Goal: Find specific page/section: Find specific page/section

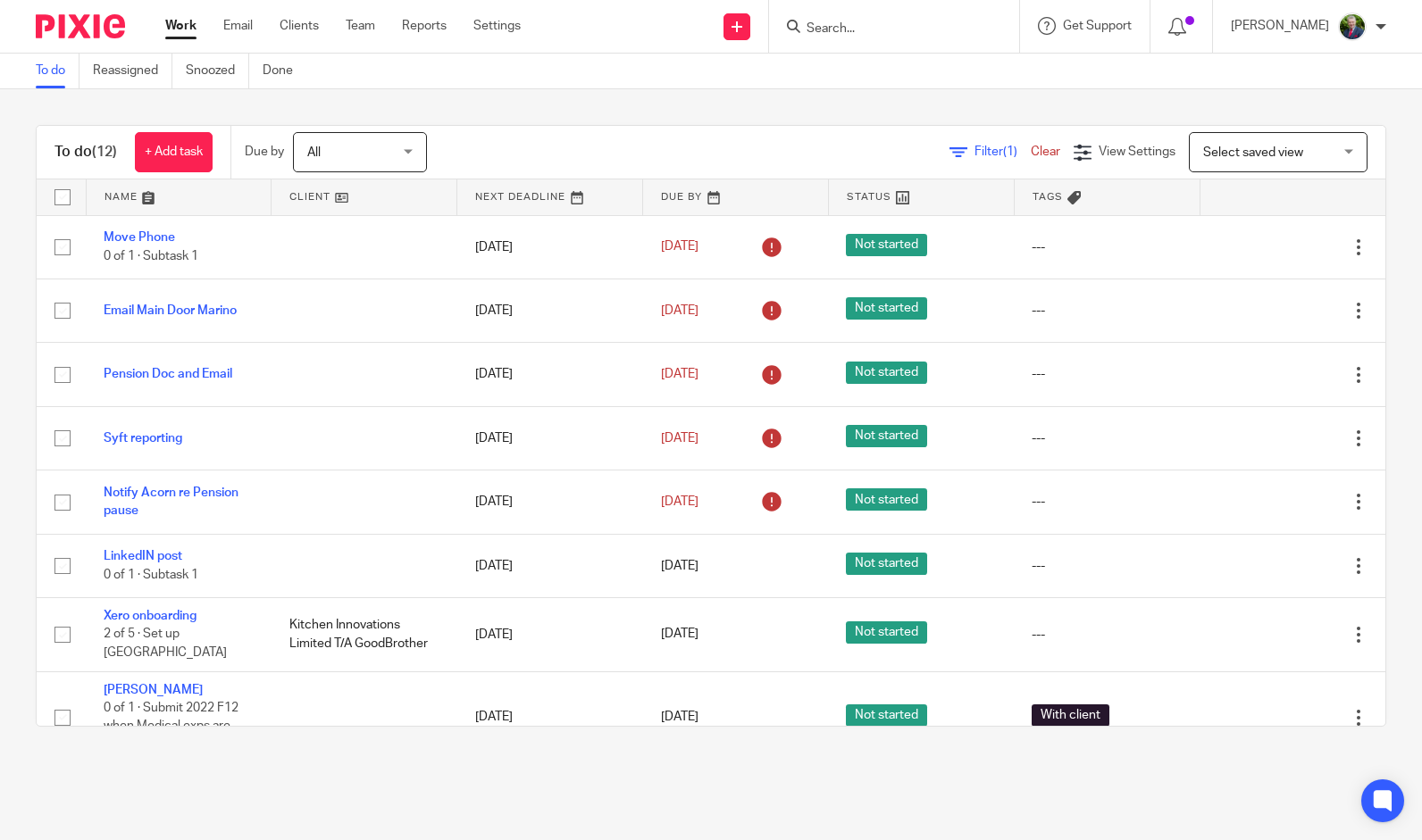
click at [877, 30] on input "Search" at bounding box center [884, 30] width 161 height 16
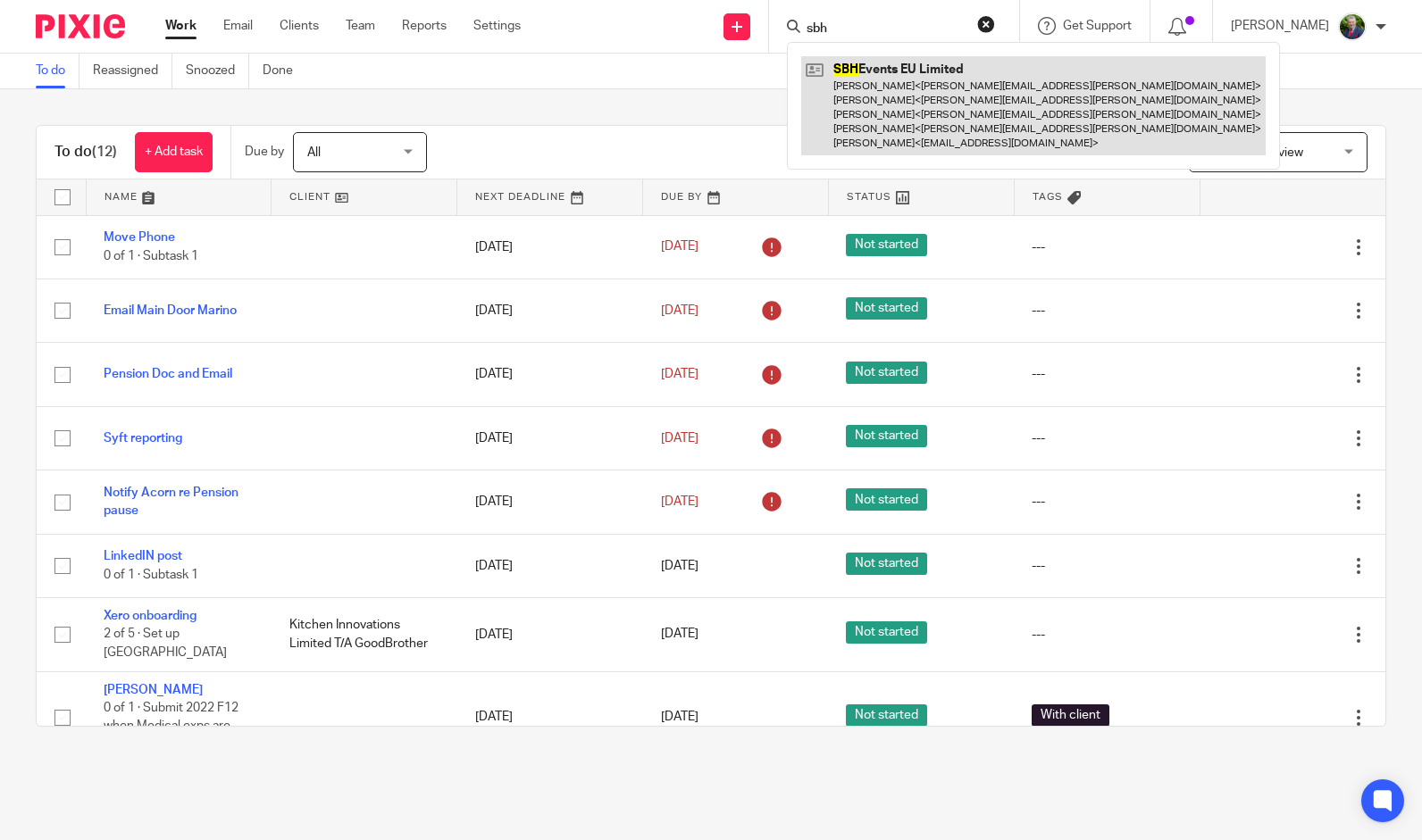
type input "sbh"
click at [964, 123] on link at bounding box center [1034, 106] width 464 height 99
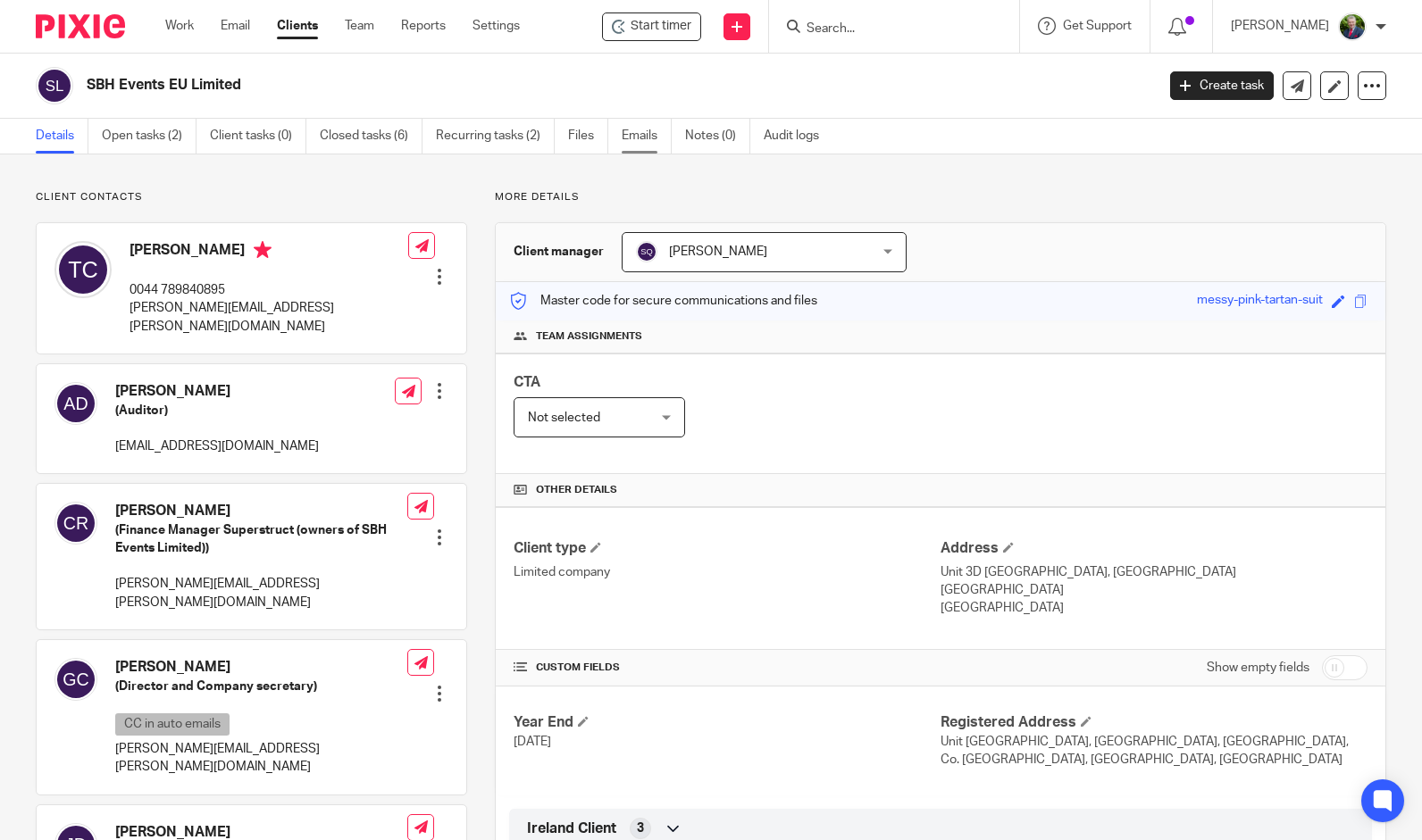
click at [642, 135] on link "Emails" at bounding box center [646, 135] width 50 height 35
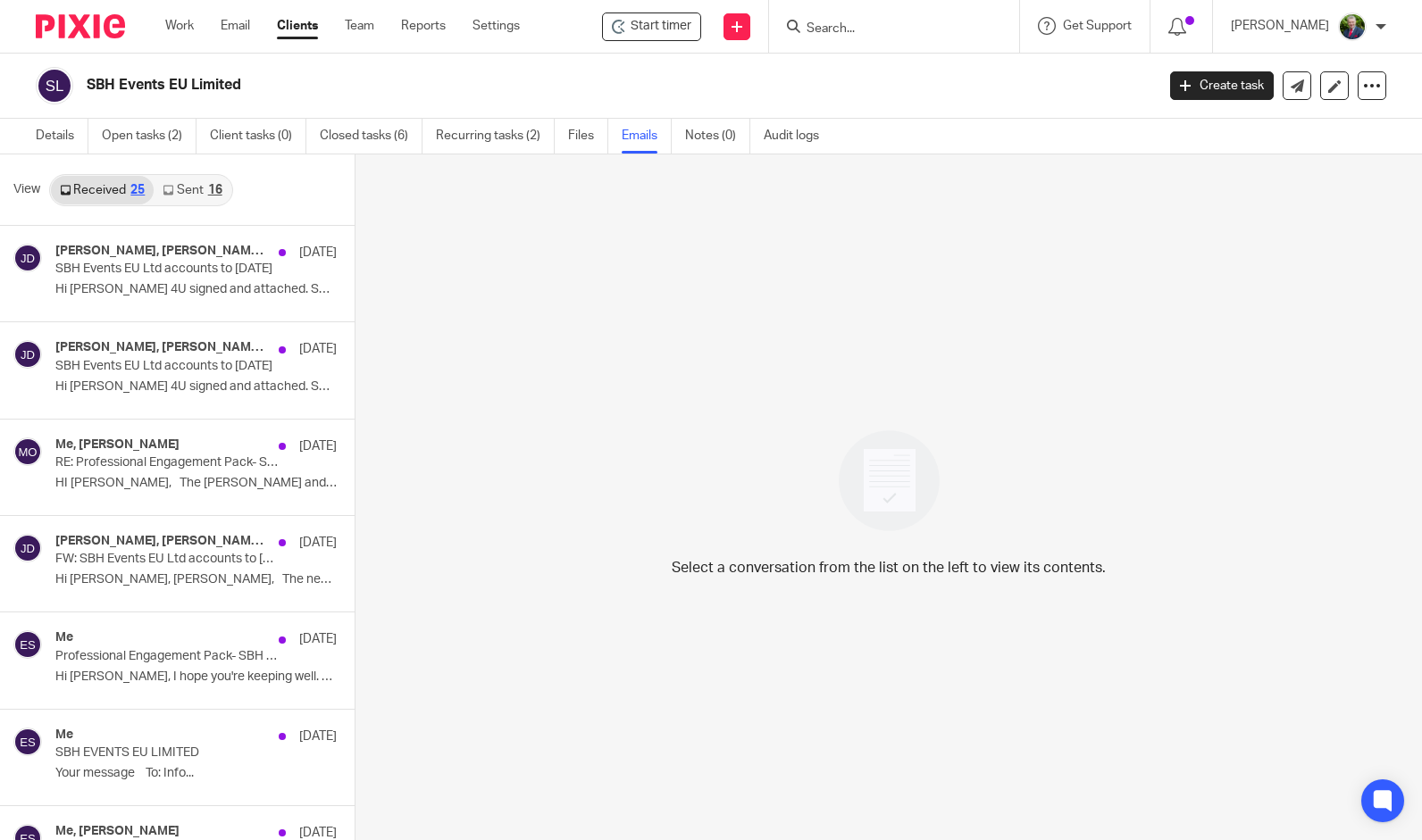
click at [184, 182] on link "Sent 16" at bounding box center [192, 190] width 77 height 29
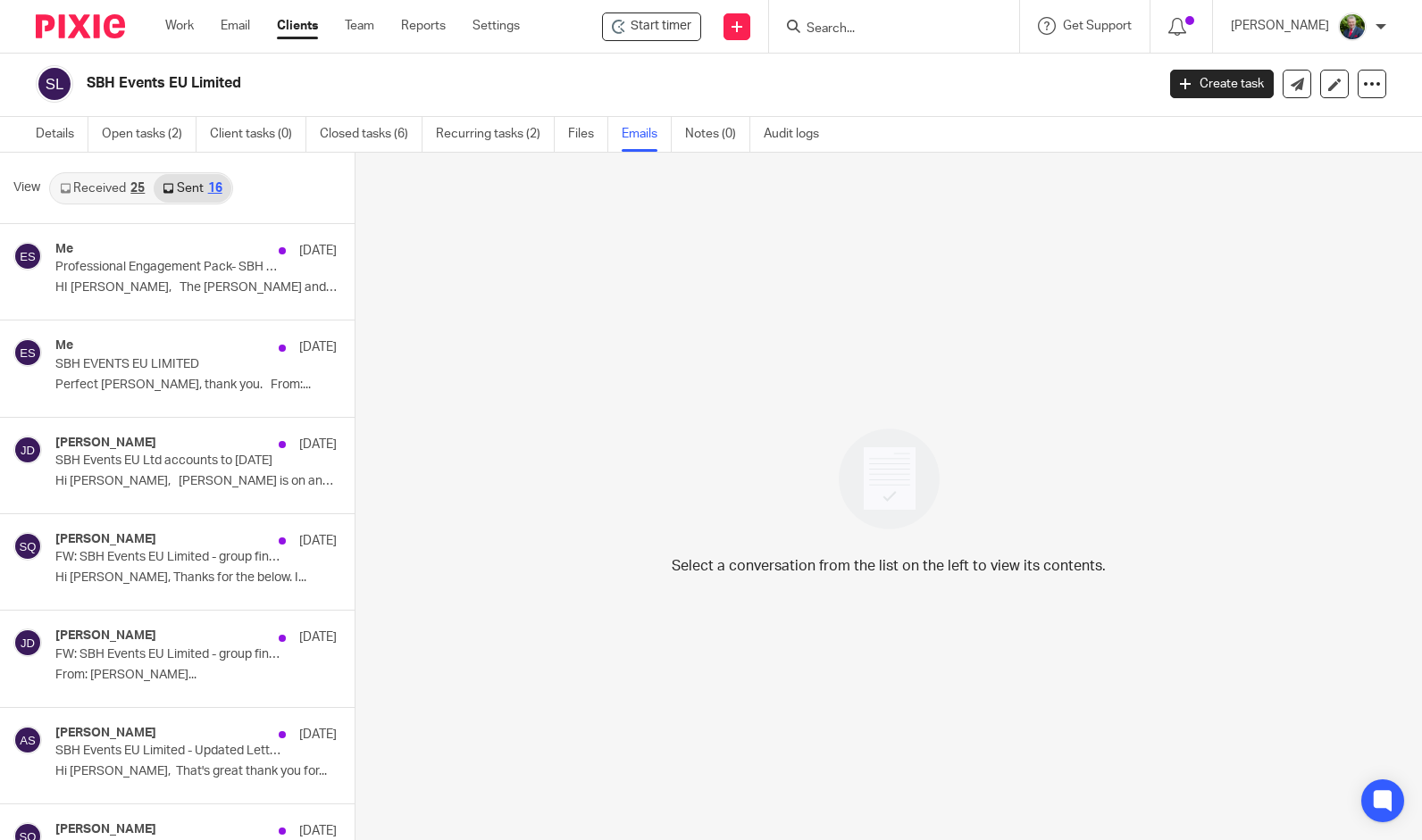
click at [109, 181] on link "Received 25" at bounding box center [103, 188] width 103 height 29
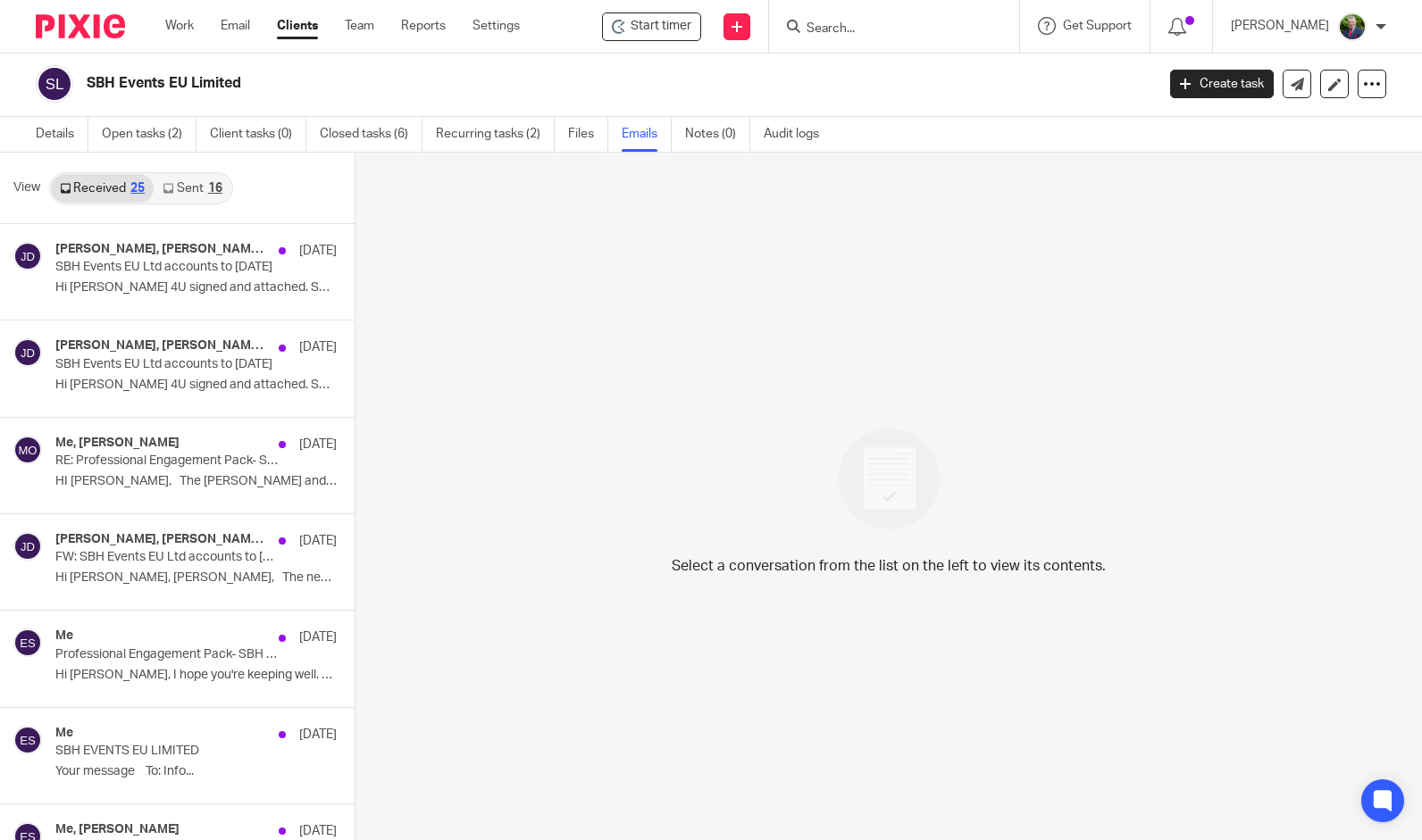
click at [1364, 31] on img at bounding box center [1352, 27] width 29 height 29
click at [1323, 98] on span "Email integration" at bounding box center [1330, 97] width 93 height 13
